Goal: Check status

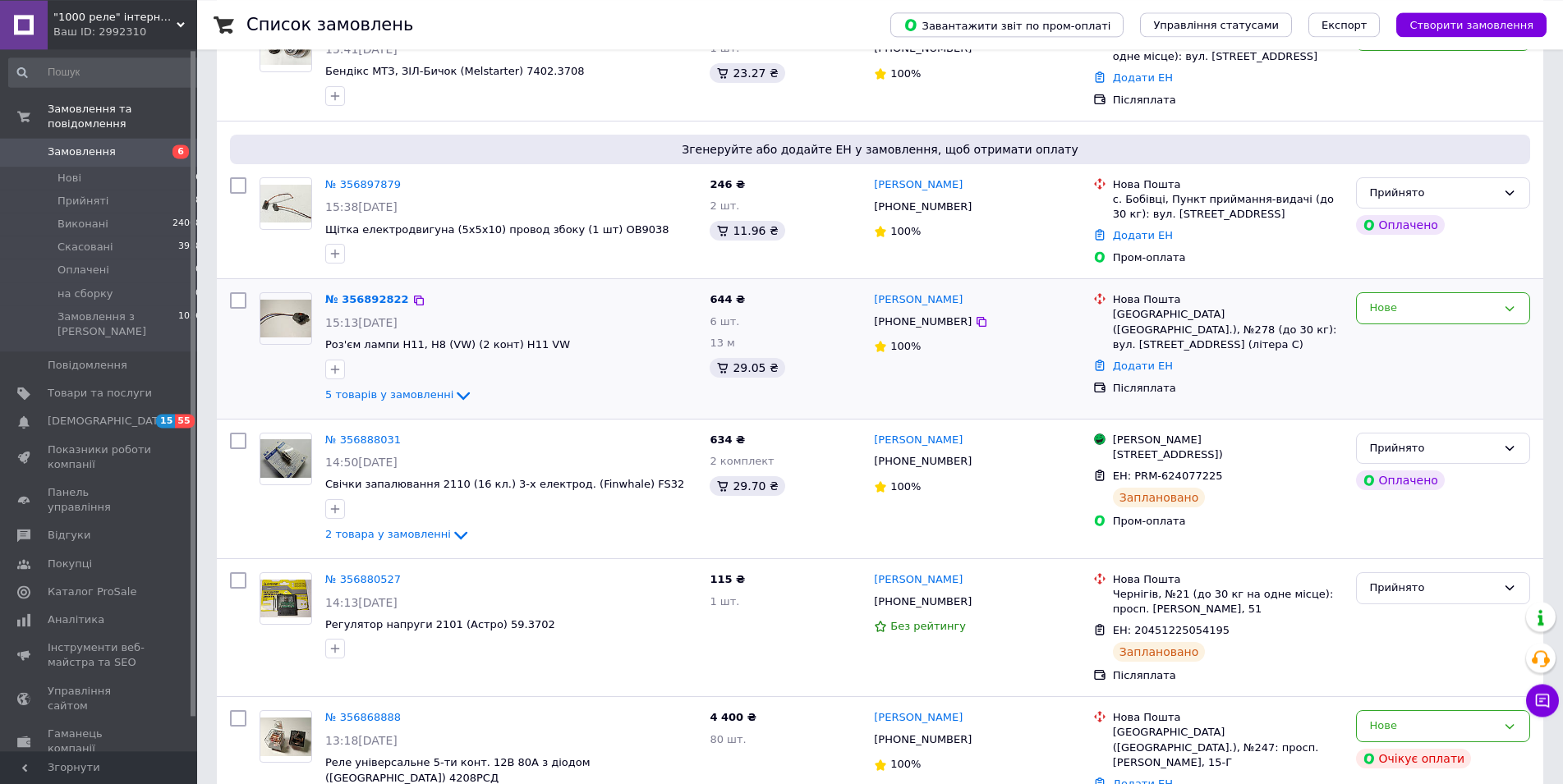
scroll to position [251, 0]
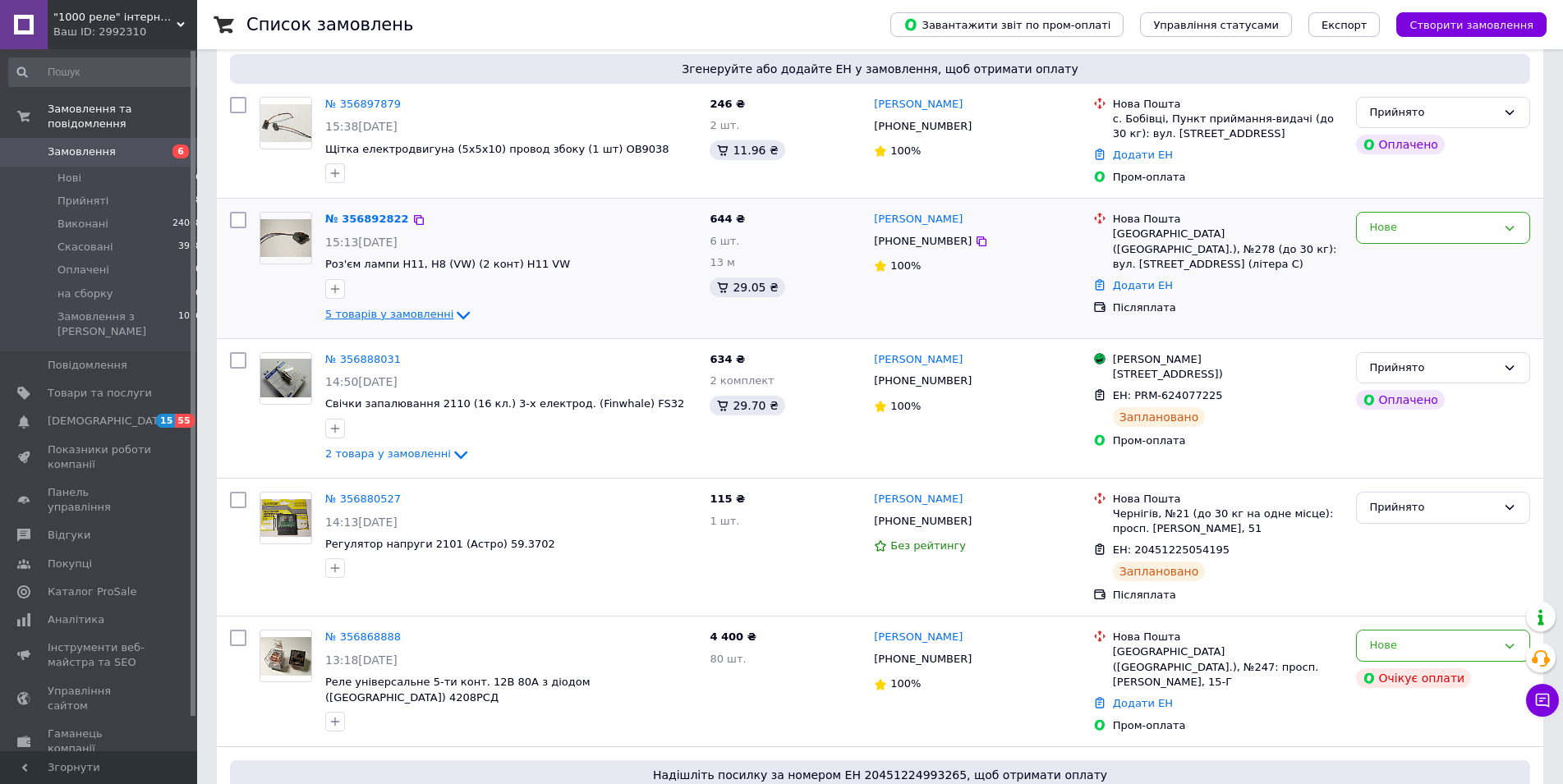
click at [431, 318] on span "5 товарів у замовленні" at bounding box center [389, 313] width 128 height 12
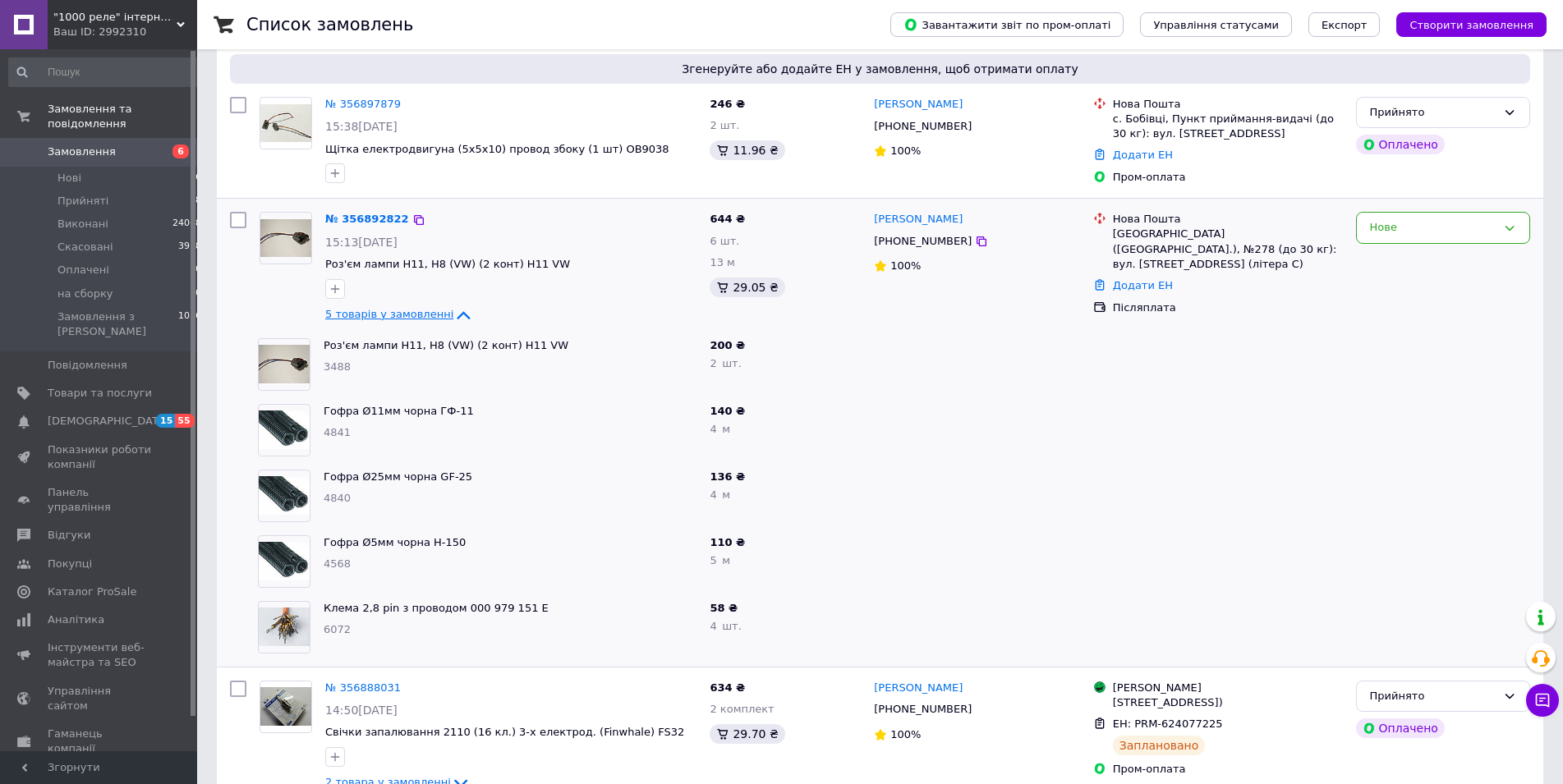
click at [414, 314] on span "5 товарів у замовленні" at bounding box center [389, 313] width 128 height 12
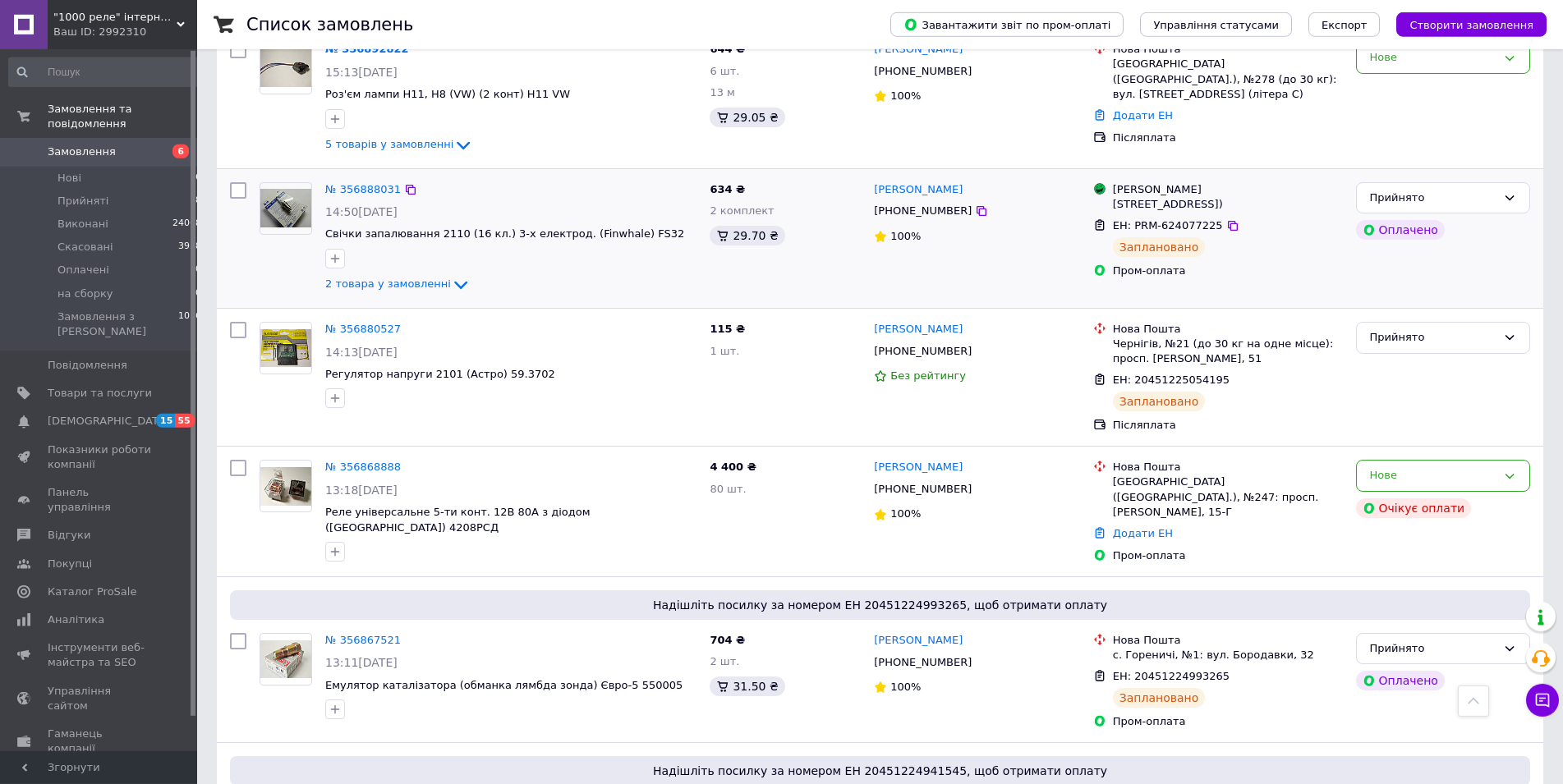
scroll to position [418, 0]
click at [451, 279] on icon at bounding box center [461, 288] width 20 height 20
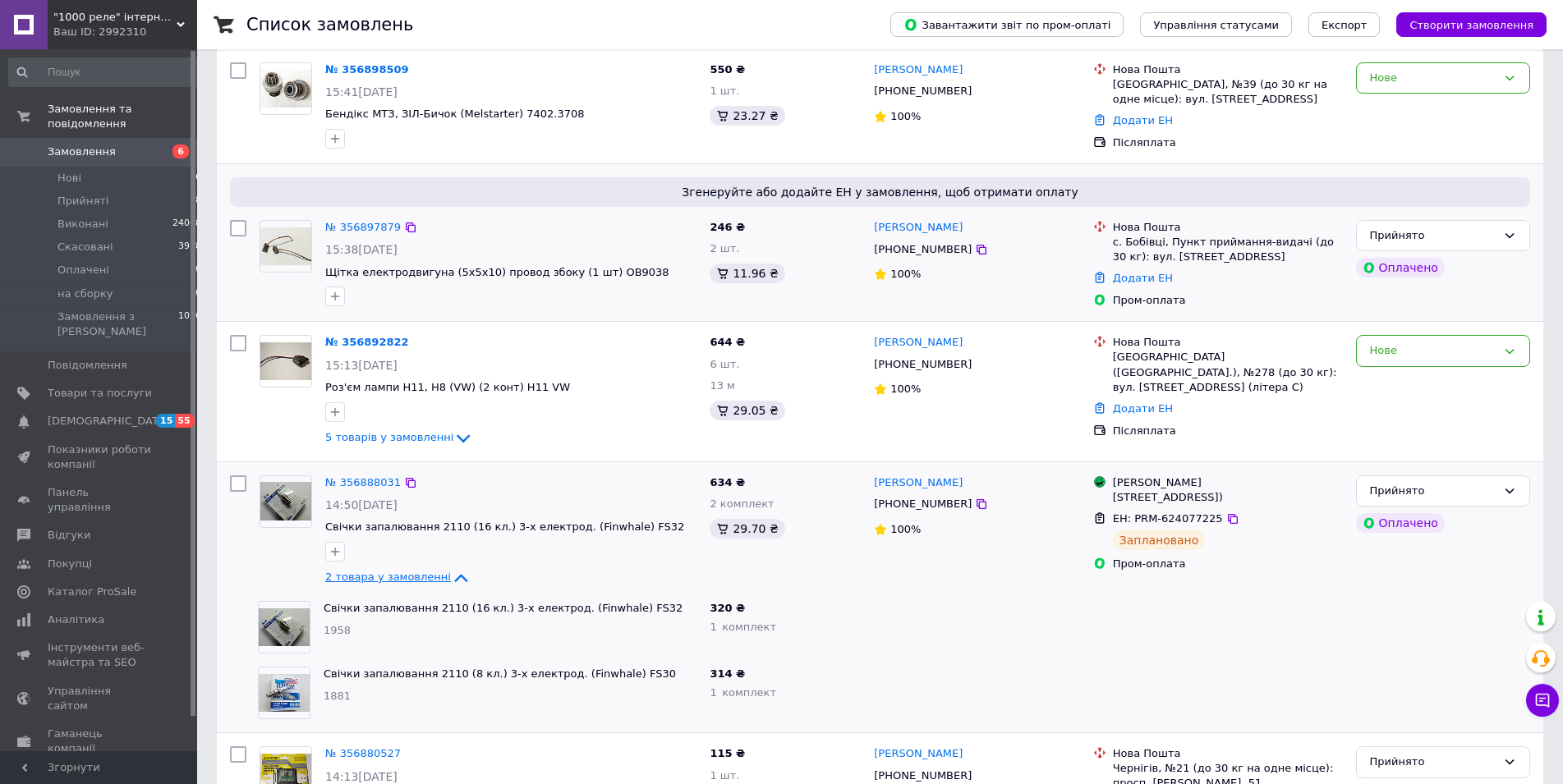
scroll to position [84, 0]
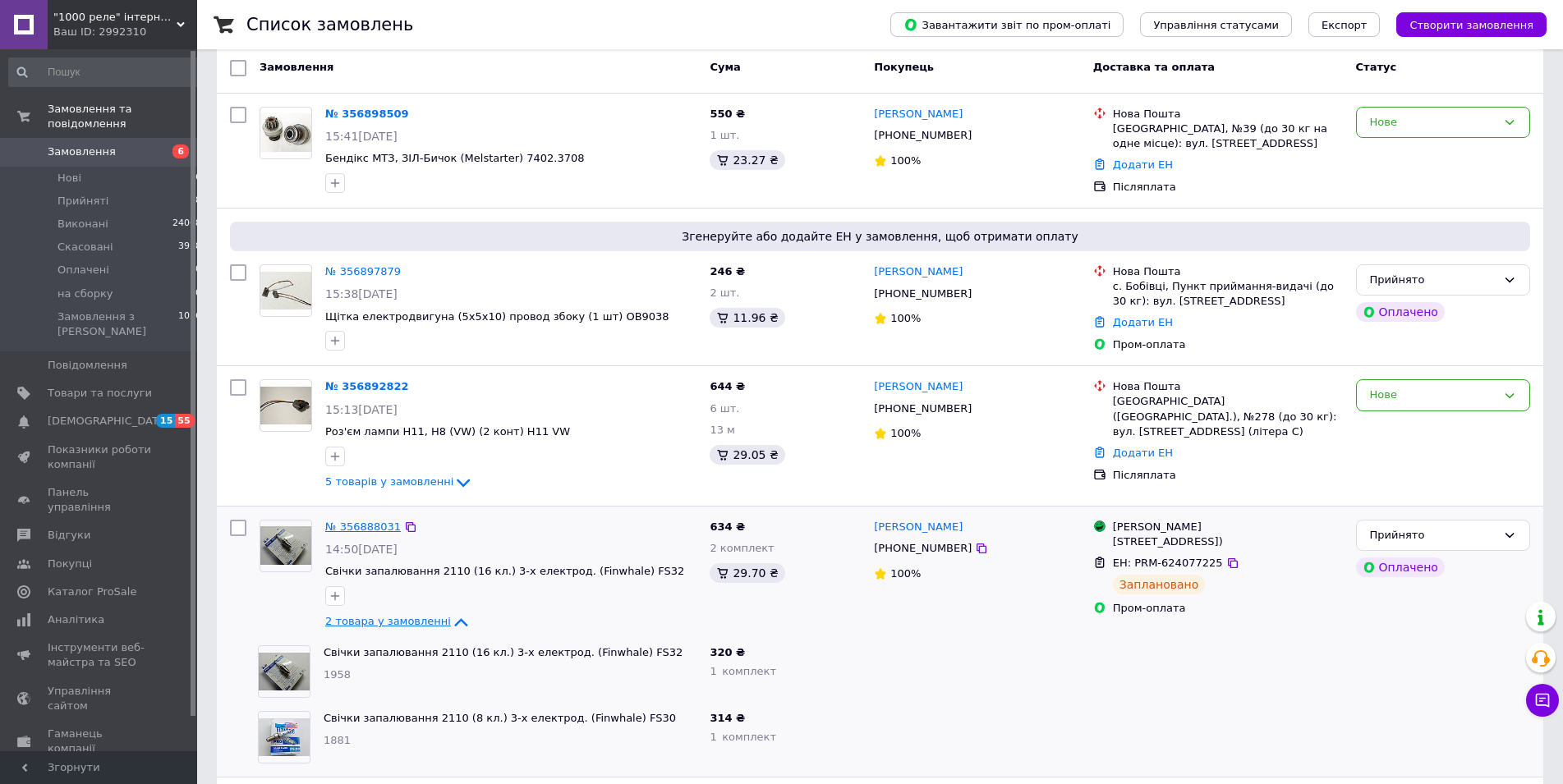
click at [349, 521] on link "№ 356888031" at bounding box center [362, 526] width 75 height 12
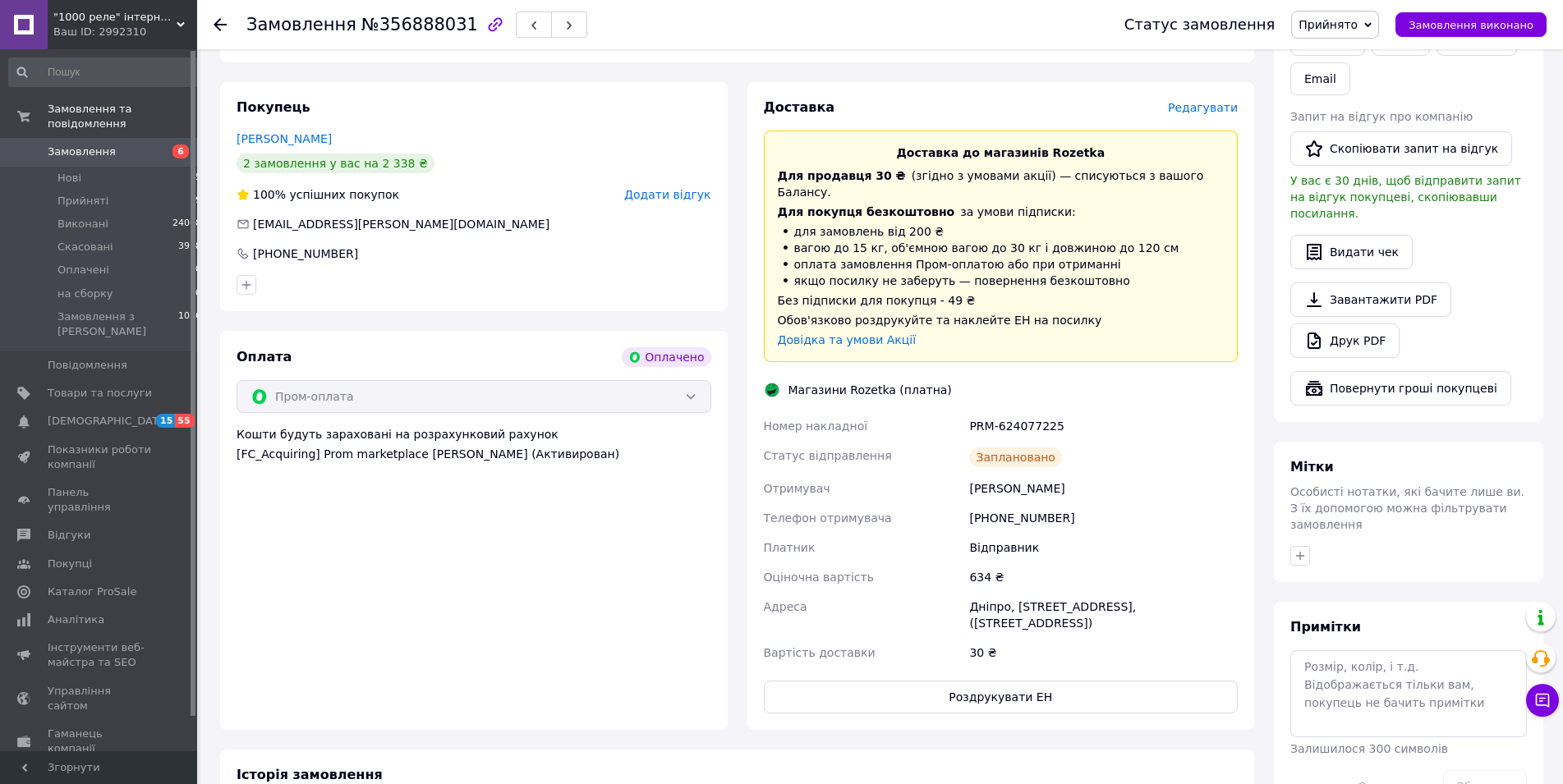
scroll to position [465, 0]
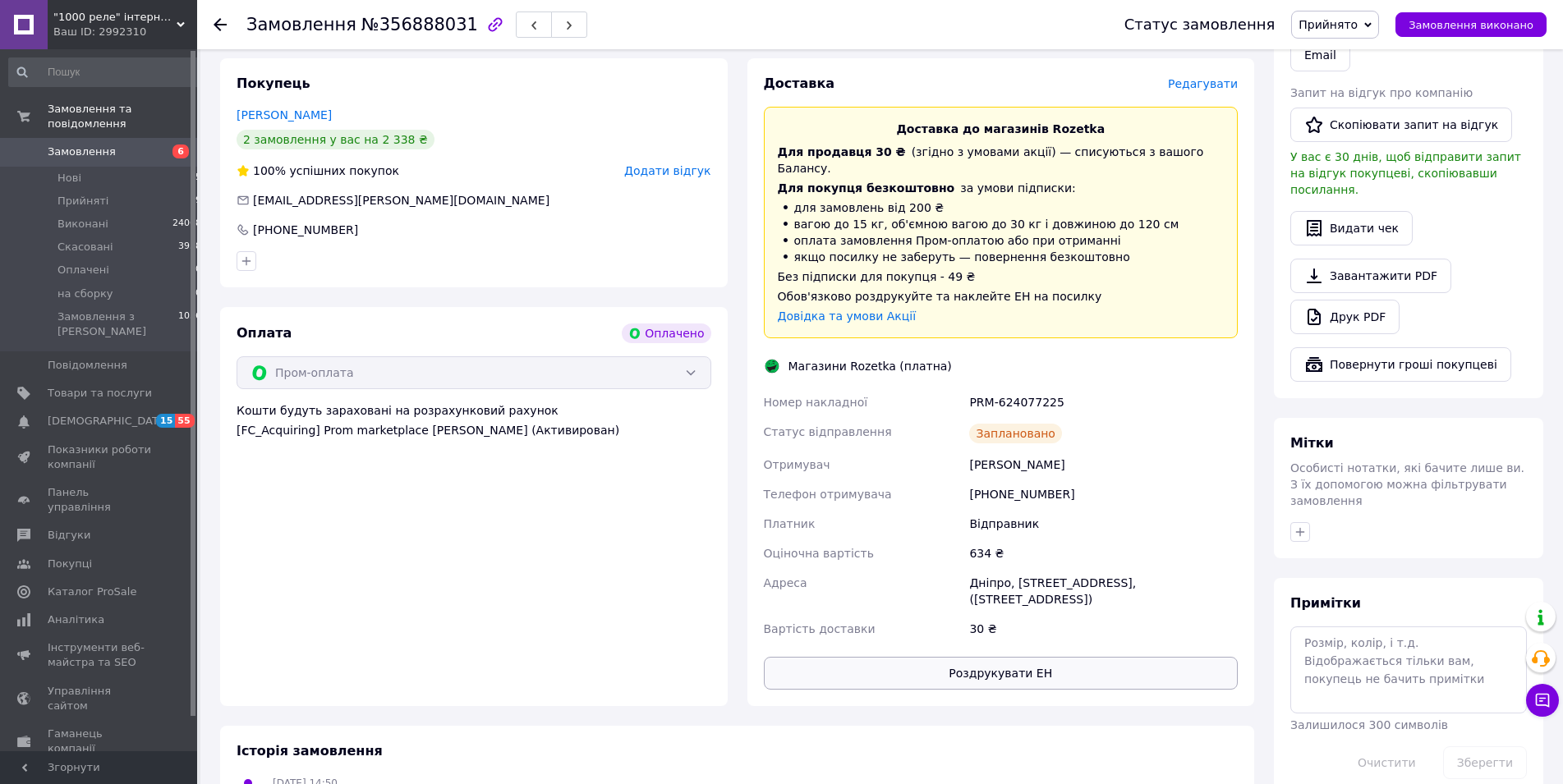
click at [1029, 657] on button "Роздрукувати ЕН" at bounding box center [1001, 673] width 475 height 33
click at [77, 145] on span "Замовлення" at bounding box center [82, 152] width 68 height 15
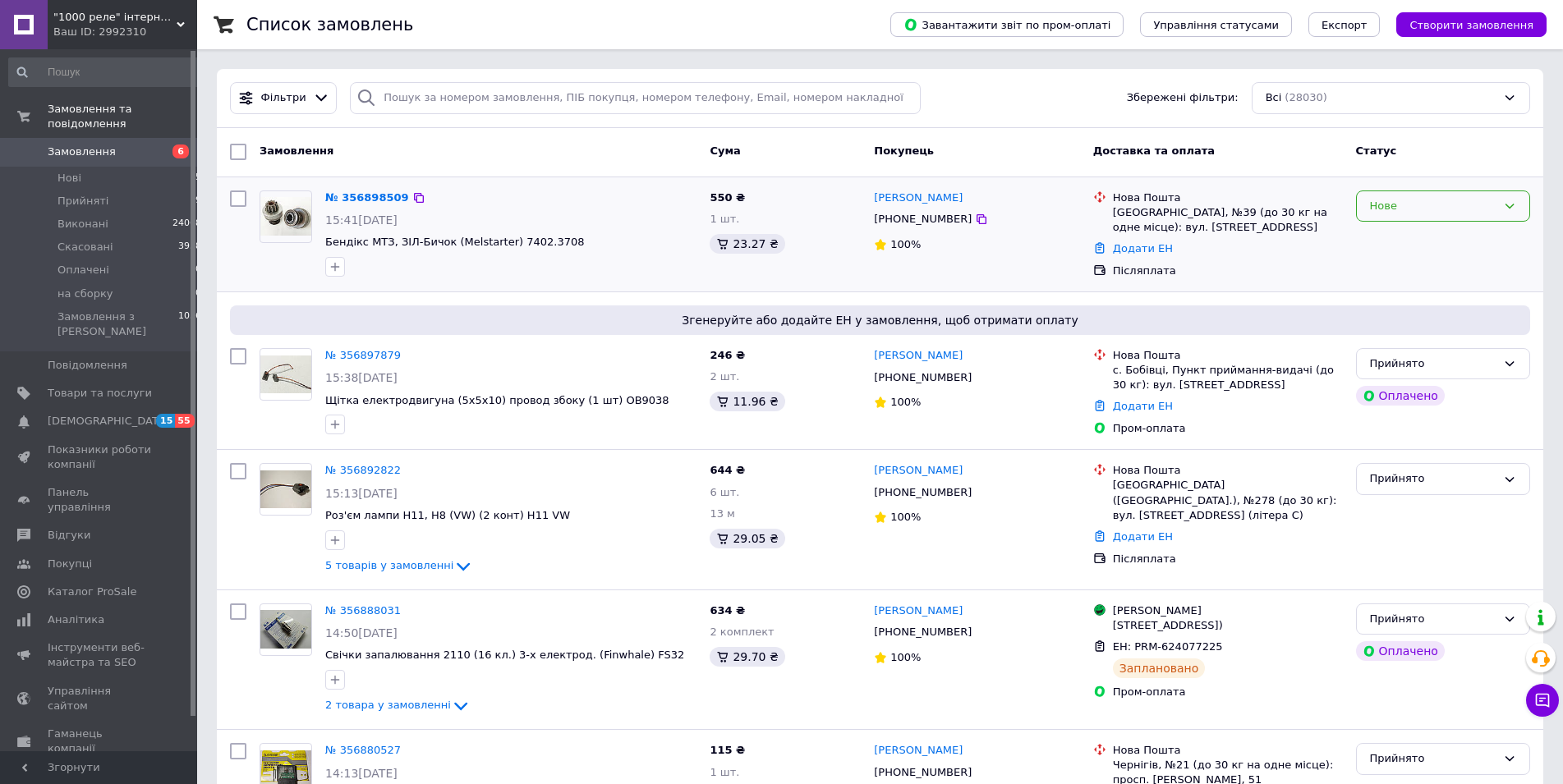
click at [1406, 208] on div "Нове" at bounding box center [1433, 206] width 127 height 17
click at [453, 563] on icon at bounding box center [463, 566] width 20 height 20
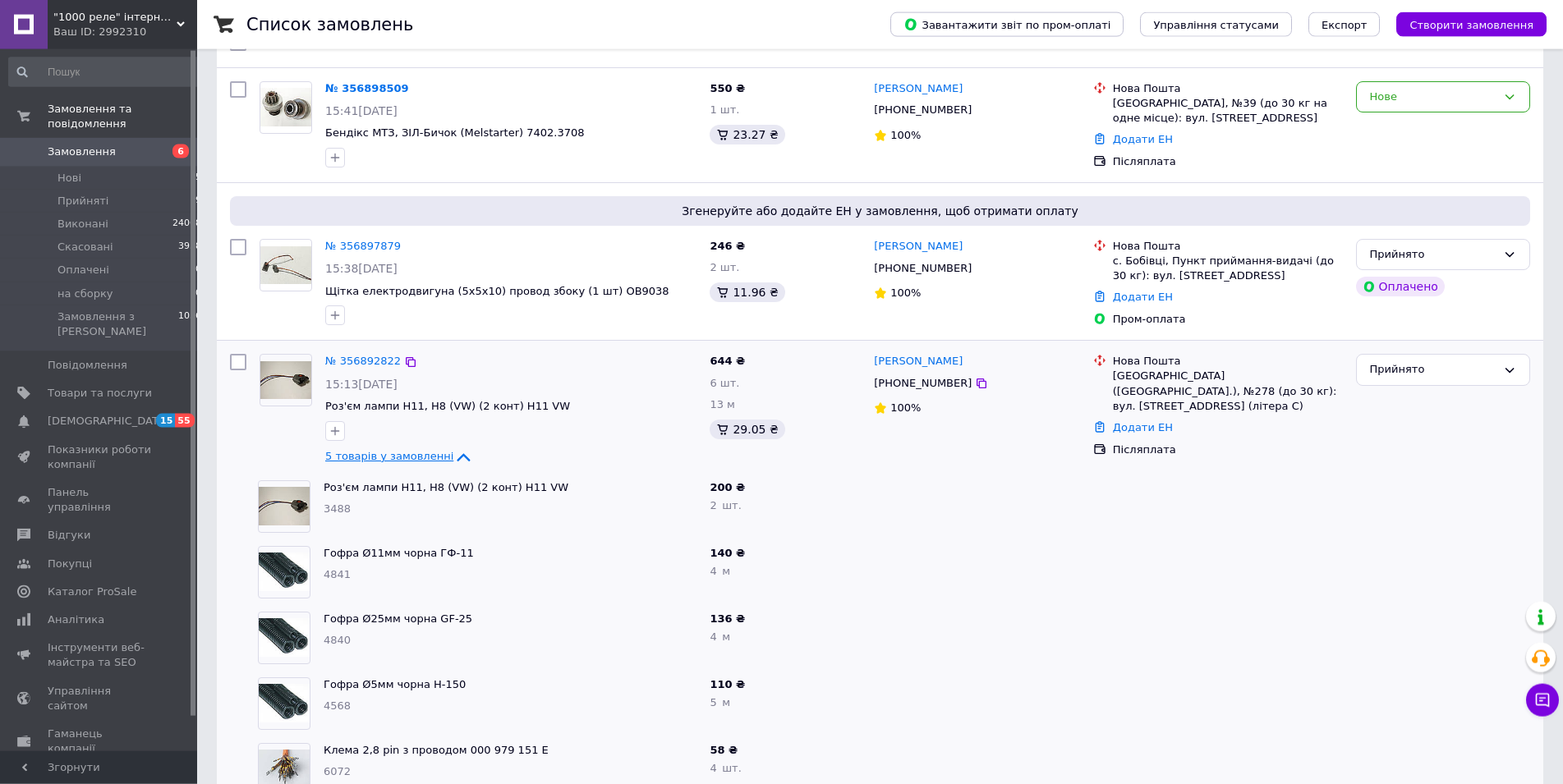
scroll to position [167, 0]
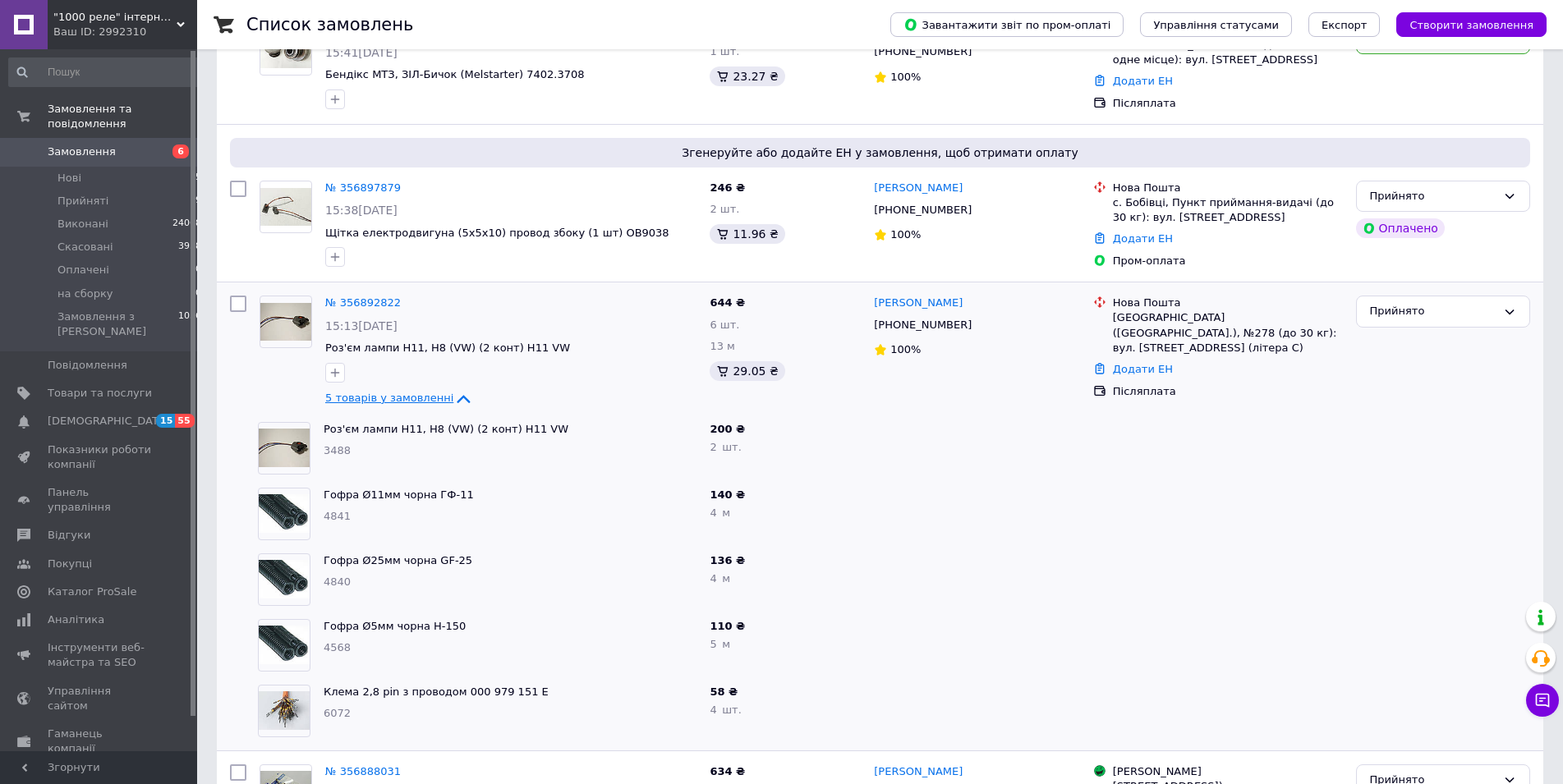
click at [453, 398] on icon at bounding box center [463, 399] width 20 height 20
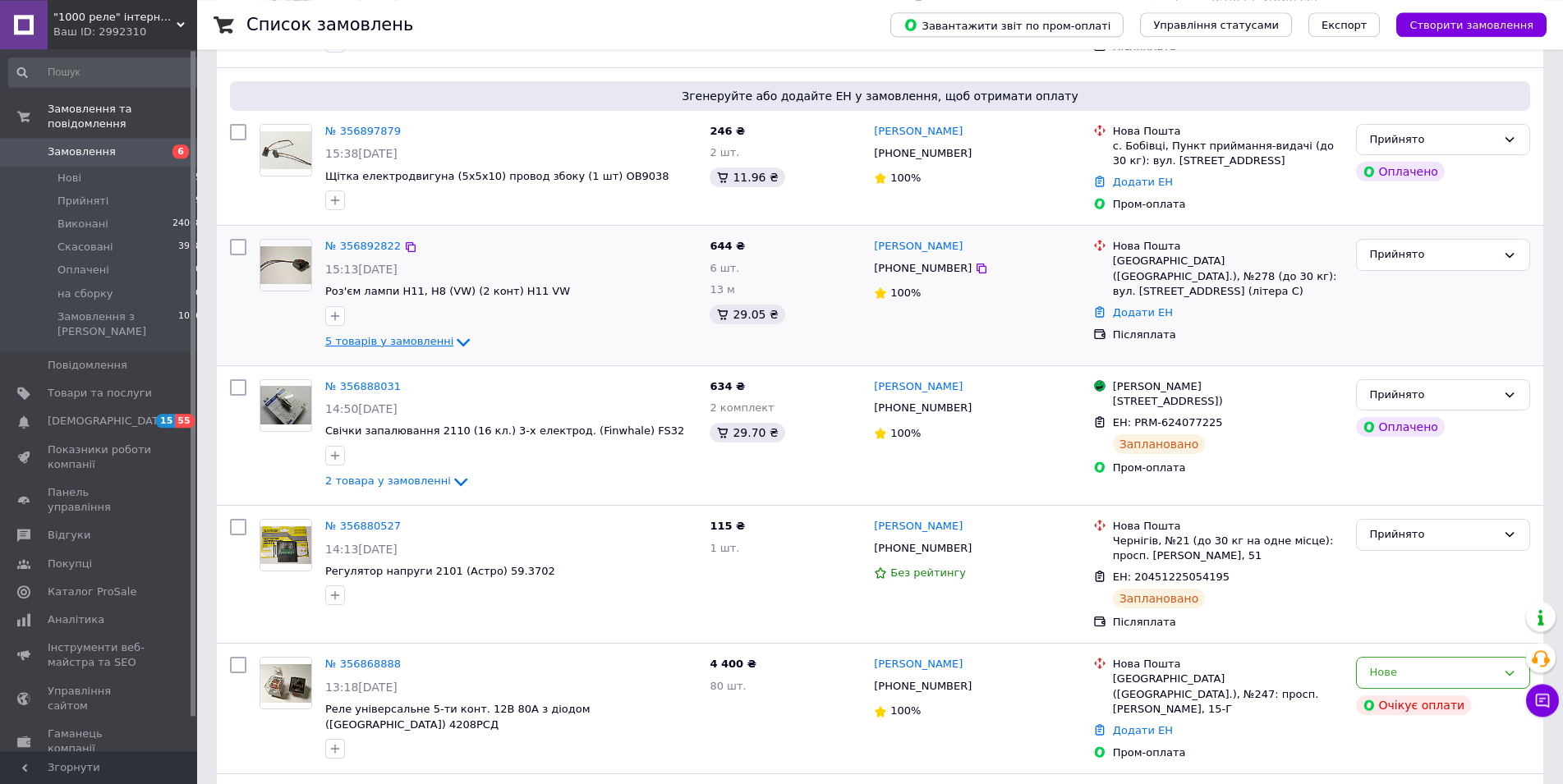
scroll to position [335, 0]
